Goal: Check status: Check status

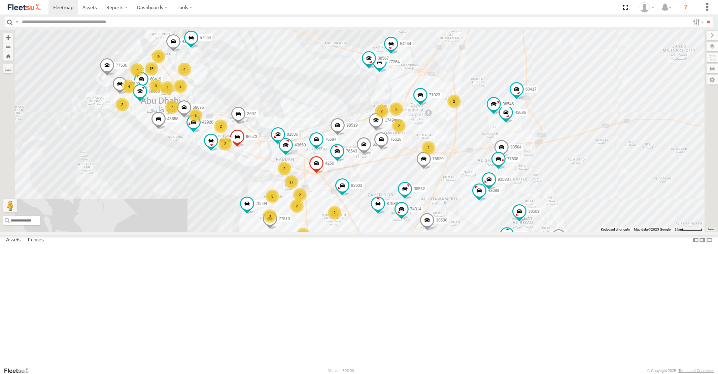
drag, startPoint x: 514, startPoint y: 142, endPoint x: 477, endPoint y: 235, distance: 99.5
click at [477, 232] on div "77510 98733 70594 87986 81836 43689 71023 4250 76594 43650 76543 1749/new 93587…" at bounding box center [359, 131] width 718 height 202
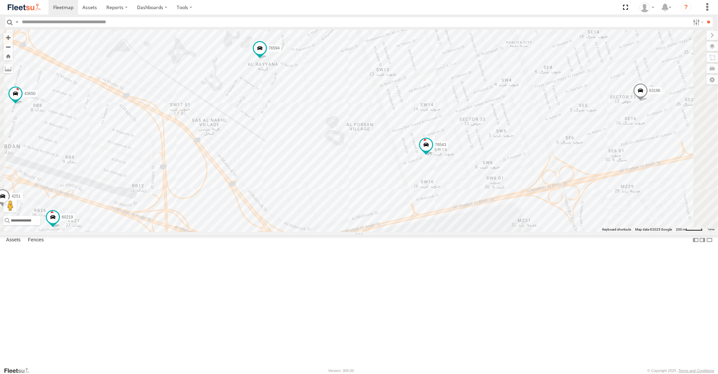
click at [267, 251] on span at bounding box center [259, 242] width 15 height 18
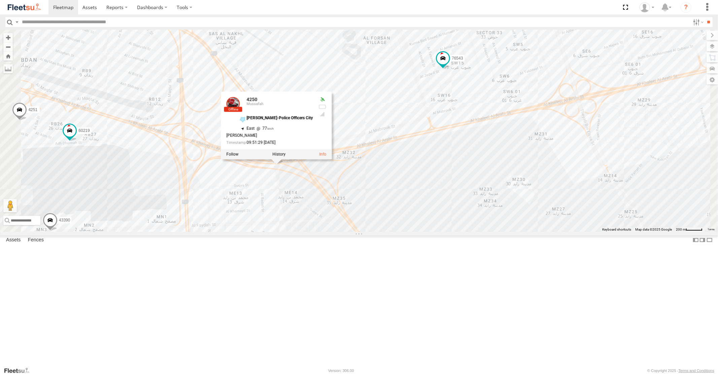
drag, startPoint x: 435, startPoint y: 264, endPoint x: 467, endPoint y: 139, distance: 128.3
click at [461, 157] on div "77510 98733 70594 87986 81836 71023 4250 76594 43650 76543 1749/new 93587 2685 …" at bounding box center [359, 131] width 718 height 202
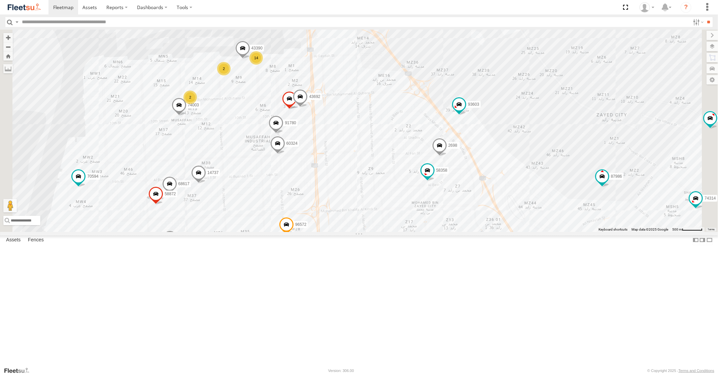
drag, startPoint x: 459, startPoint y: 150, endPoint x: 470, endPoint y: 237, distance: 87.6
click at [469, 232] on div "77510 98733 70594 87986 81836 71023 4250 76594 43650 76543 1749/new 93587 2685 …" at bounding box center [359, 131] width 718 height 202
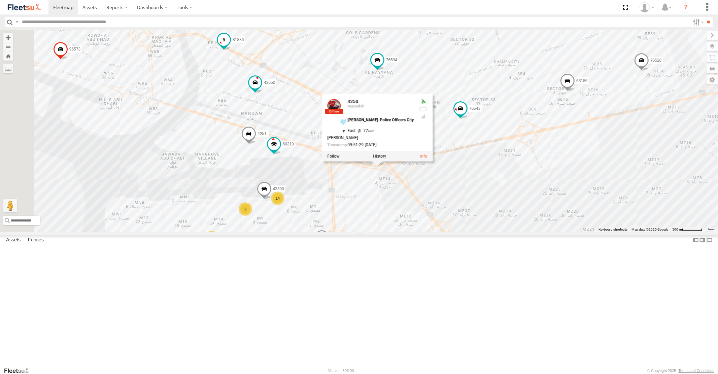
click at [230, 46] on span at bounding box center [224, 40] width 12 height 12
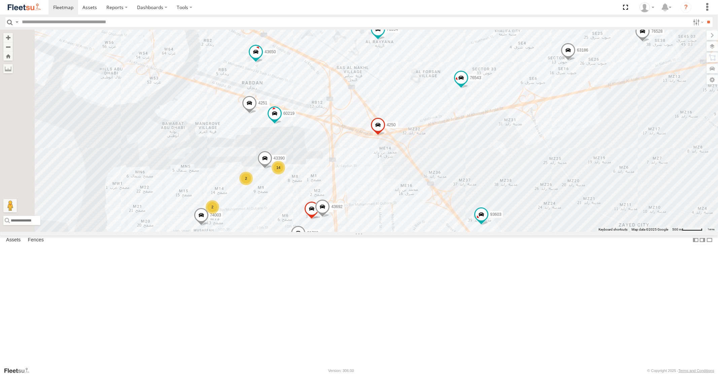
drag, startPoint x: 553, startPoint y: 230, endPoint x: 560, endPoint y: 180, distance: 50.1
click at [559, 186] on div "77510 98733 70594 87986 81836 71023 4250 76594 43650 76543 1749/new 93587 2685 …" at bounding box center [359, 131] width 718 height 202
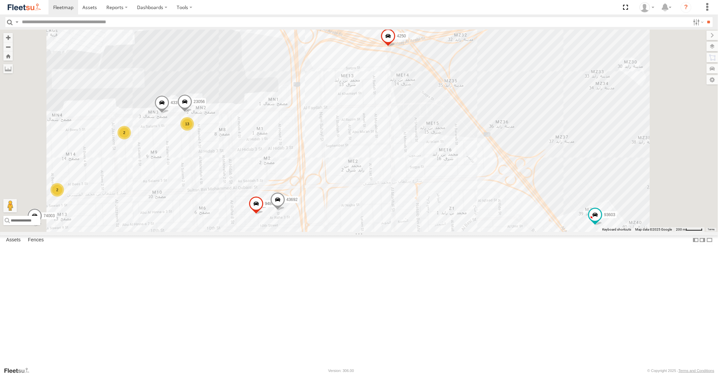
drag, startPoint x: 349, startPoint y: 136, endPoint x: 310, endPoint y: 224, distance: 96.0
click at [310, 224] on div "77510 98733 70594 87986 81836 71023 4250 76594 43650 76543 1749/new 93587 2685 …" at bounding box center [359, 131] width 718 height 202
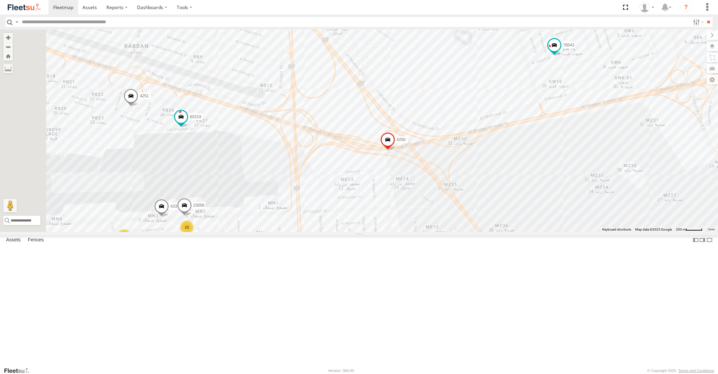
drag, startPoint x: 399, startPoint y: 161, endPoint x: 447, endPoint y: 267, distance: 116.8
click at [444, 232] on div "77510 98733 70594 87986 81836 71023 4250 76594 43650 76543 1749/new 93587 2685 …" at bounding box center [359, 131] width 718 height 202
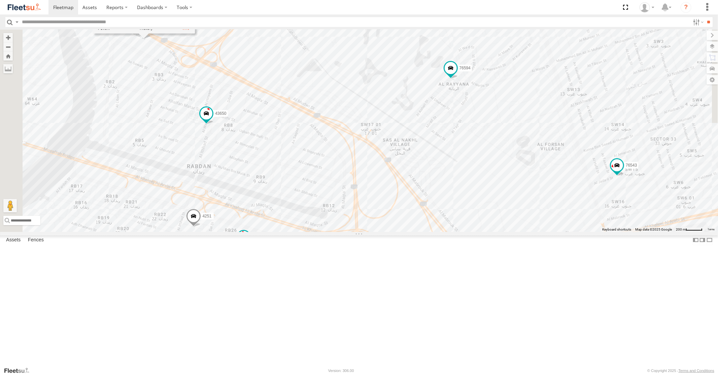
drag, startPoint x: 399, startPoint y: 201, endPoint x: 463, endPoint y: 302, distance: 119.3
click at [463, 232] on div "77510 98733 70594 87986 81836 71023 4250 76594 43650 76543 1749/new 93587 2685 …" at bounding box center [359, 131] width 718 height 202
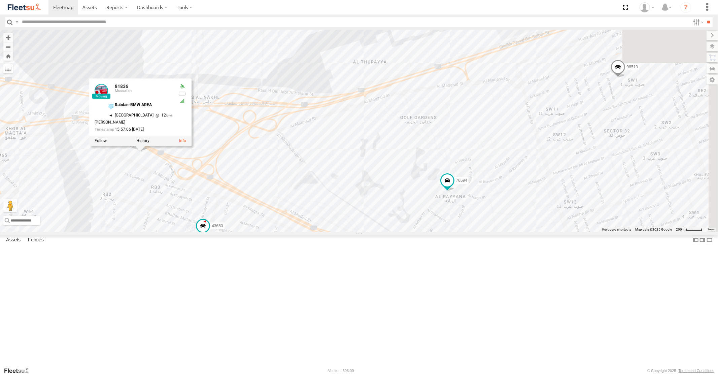
drag, startPoint x: 574, startPoint y: 223, endPoint x: 248, endPoint y: 250, distance: 327.8
click at [370, 232] on div "77510 98733 70594 87986 81836 71023 4250 76594 43650 76543 1749/new 93587 2685 …" at bounding box center [359, 131] width 718 height 202
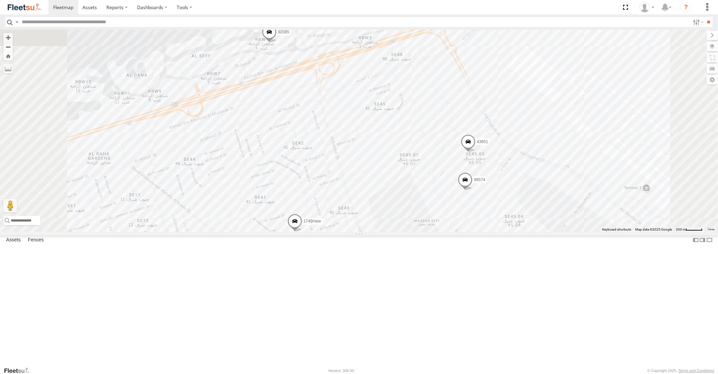
click at [451, 14] on span at bounding box center [445, 8] width 12 height 12
drag, startPoint x: 526, startPoint y: 101, endPoint x: 460, endPoint y: 146, distance: 80.0
click at [460, 146] on div "77510 98733 70594 87986 81836 71023 4250 76594 43650 76543 1749/new 93587 2685 …" at bounding box center [359, 131] width 718 height 202
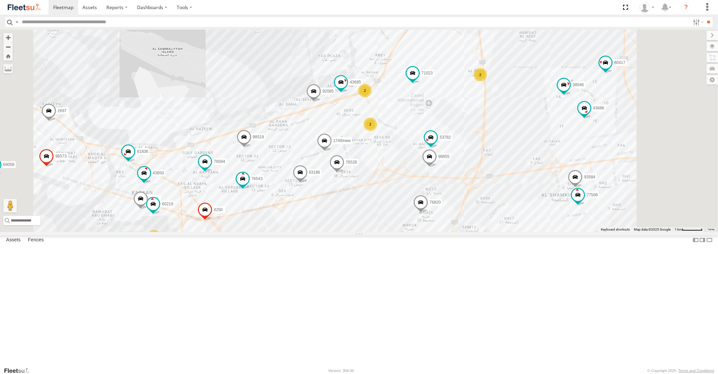
drag, startPoint x: 418, startPoint y: 203, endPoint x: 446, endPoint y: 193, distance: 29.8
click at [446, 193] on div "77510 98733 70594 87986 81836 71023 4250 76594 43650 76543 1749/new 93587 2685 …" at bounding box center [359, 131] width 718 height 202
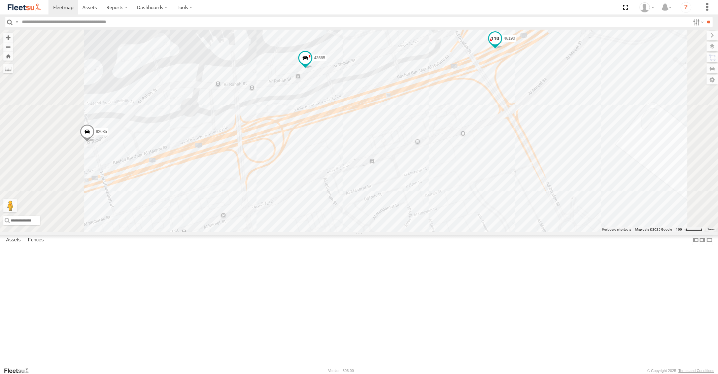
click at [501, 45] on span at bounding box center [495, 39] width 12 height 12
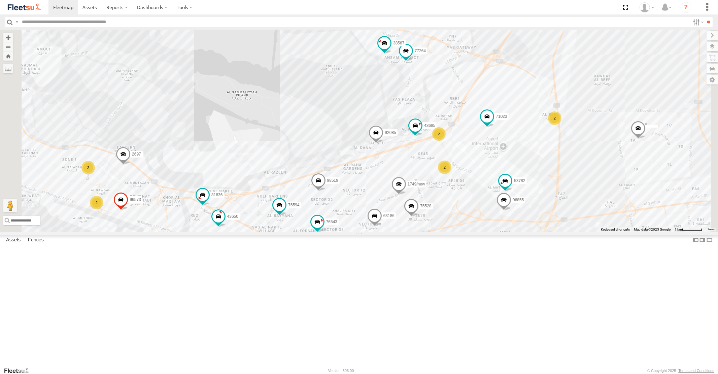
drag, startPoint x: 422, startPoint y: 304, endPoint x: 432, endPoint y: 240, distance: 64.7
click at [431, 232] on div "1749/new 92085 43685 71023 76594 76543 96855 76528 63186 77264 98519 53782 15 4…" at bounding box center [359, 131] width 718 height 202
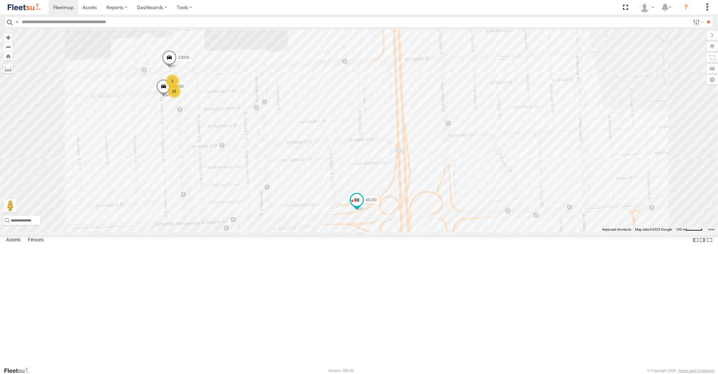
click at [363, 206] on span at bounding box center [357, 200] width 12 height 12
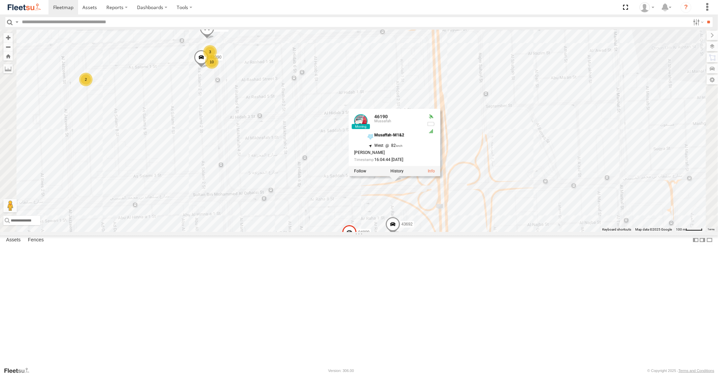
click at [214, 39] on span at bounding box center [207, 30] width 15 height 18
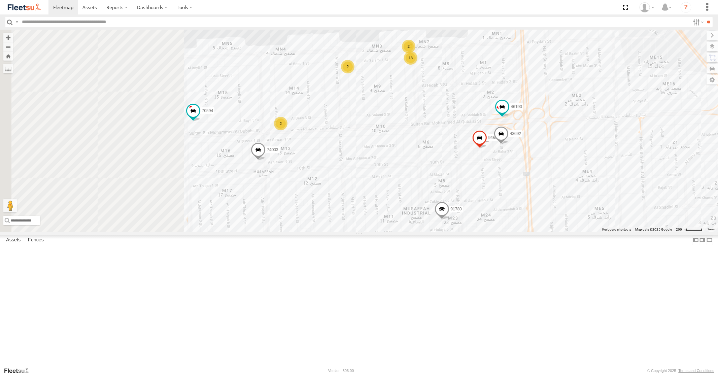
drag, startPoint x: 306, startPoint y: 209, endPoint x: 423, endPoint y: 184, distance: 119.5
click at [423, 184] on div "89414 58358 70594 87986 81836 60219 4250 76594 76543 1749/new 2698 76528 91780 …" at bounding box center [359, 131] width 718 height 202
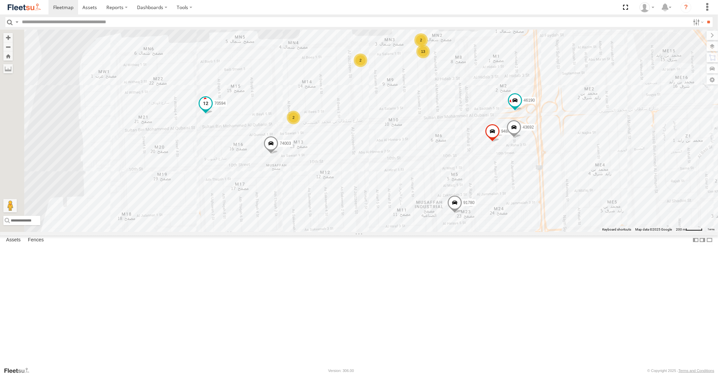
click at [212, 110] on span at bounding box center [206, 104] width 12 height 12
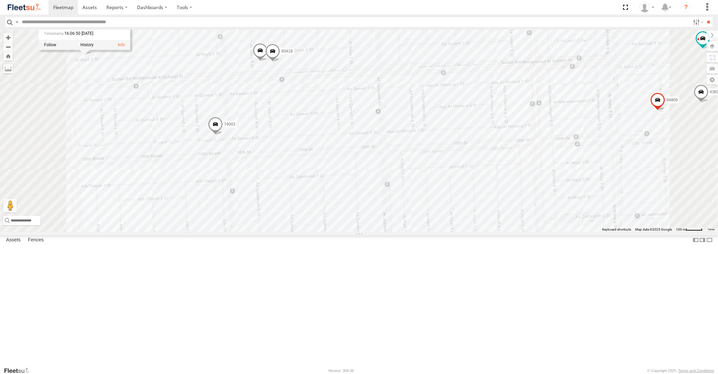
click at [280, 62] on span at bounding box center [272, 53] width 15 height 18
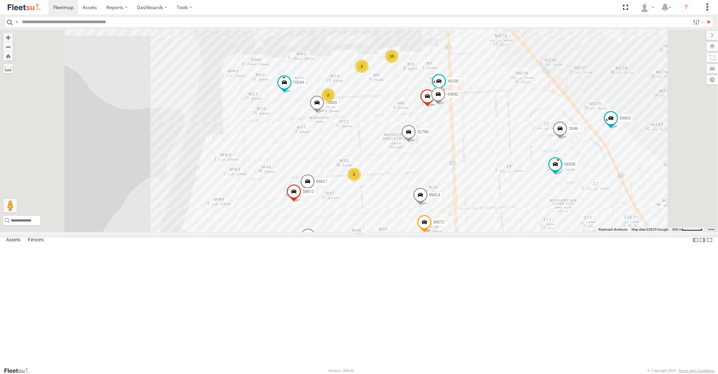
click at [324, 113] on span at bounding box center [316, 104] width 15 height 18
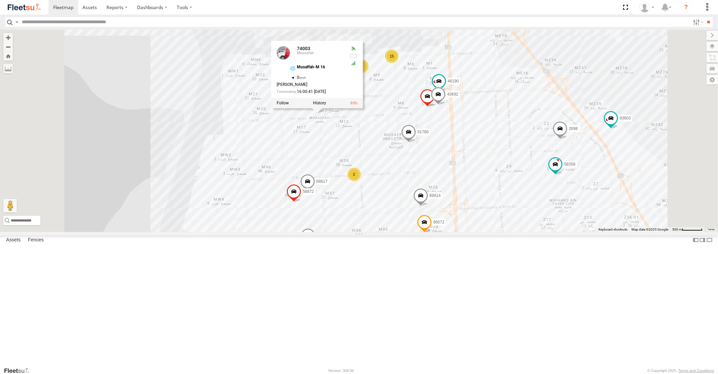
click at [501, 24] on span at bounding box center [493, 14] width 15 height 18
